Goal: Task Accomplishment & Management: Use online tool/utility

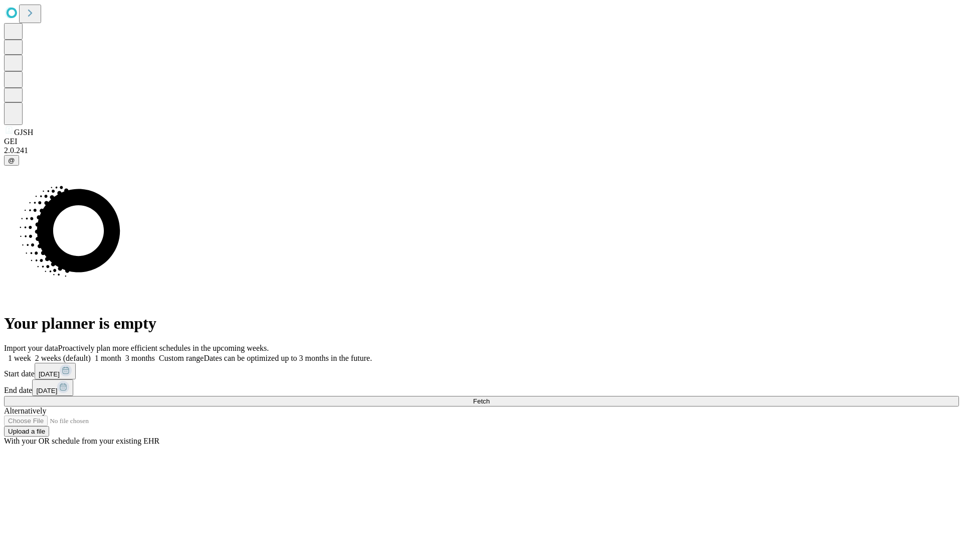
click at [489, 397] on span "Fetch" at bounding box center [481, 401] width 17 height 8
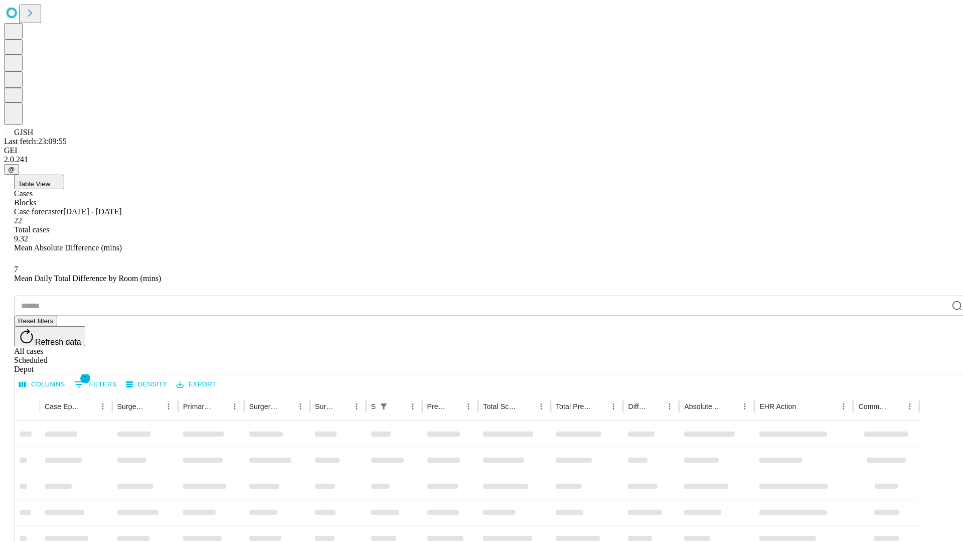
click at [937, 365] on div "Depot" at bounding box center [491, 369] width 955 height 9
